Goal: Find specific page/section: Find specific page/section

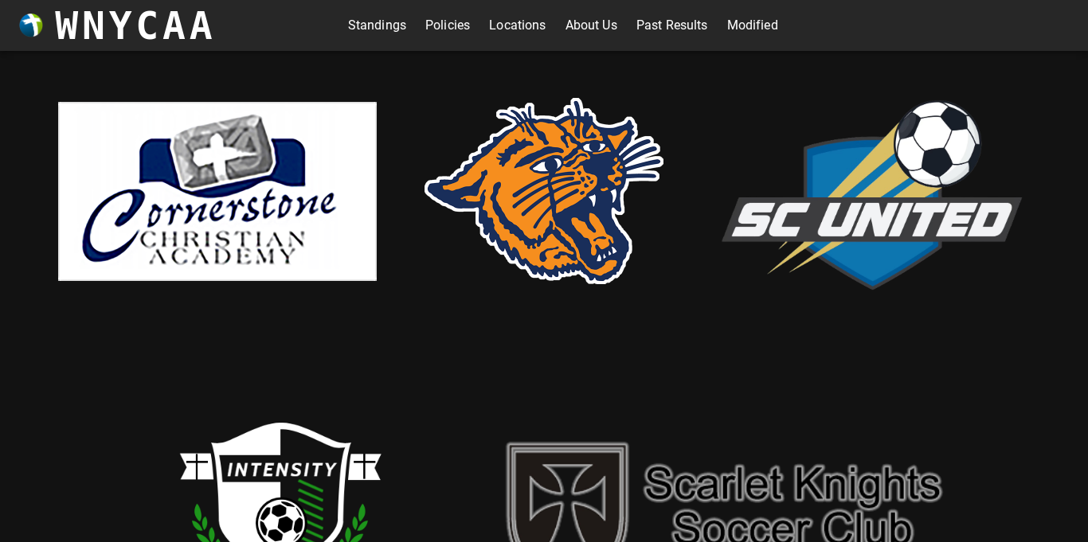
click at [361, 22] on link "Standings" at bounding box center [377, 25] width 58 height 25
